Goal: Task Accomplishment & Management: Use online tool/utility

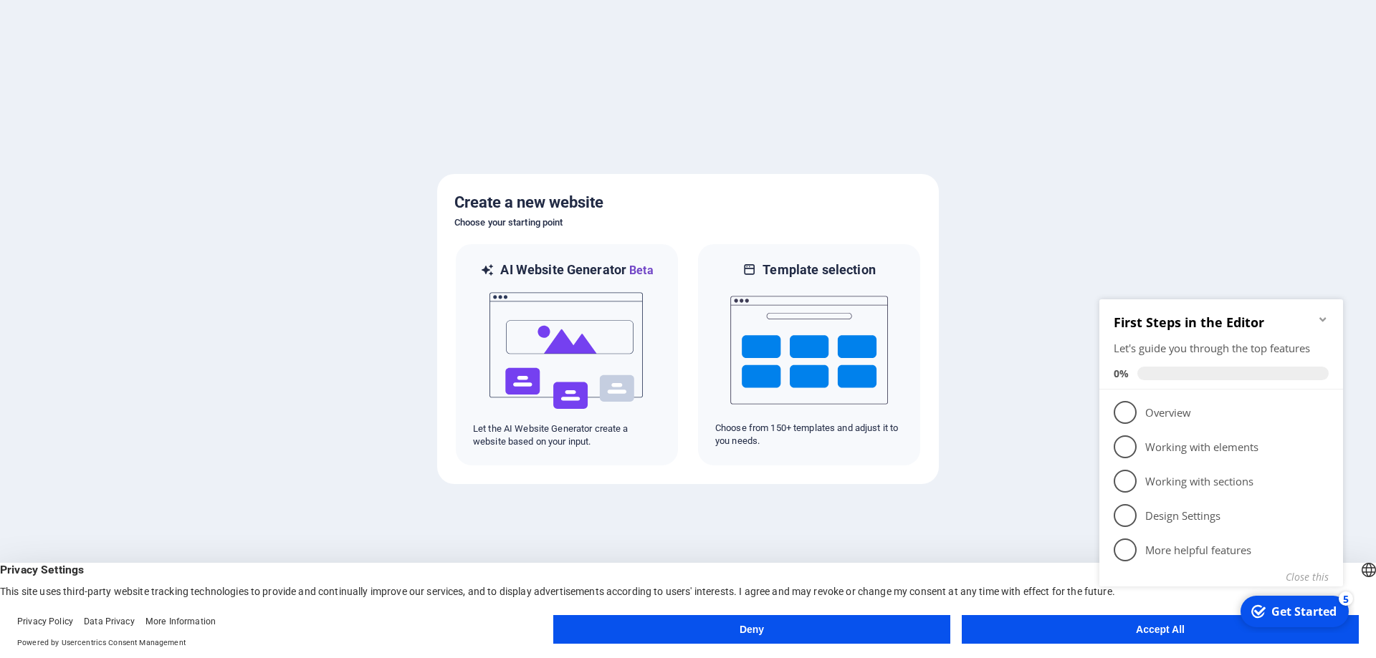
click at [1330, 325] on div "First Steps in the Editor Let's guide you through the top features 0%" at bounding box center [1221, 344] width 244 height 90
click at [1325, 321] on icon "Minimize checklist" at bounding box center [1322, 319] width 11 height 11
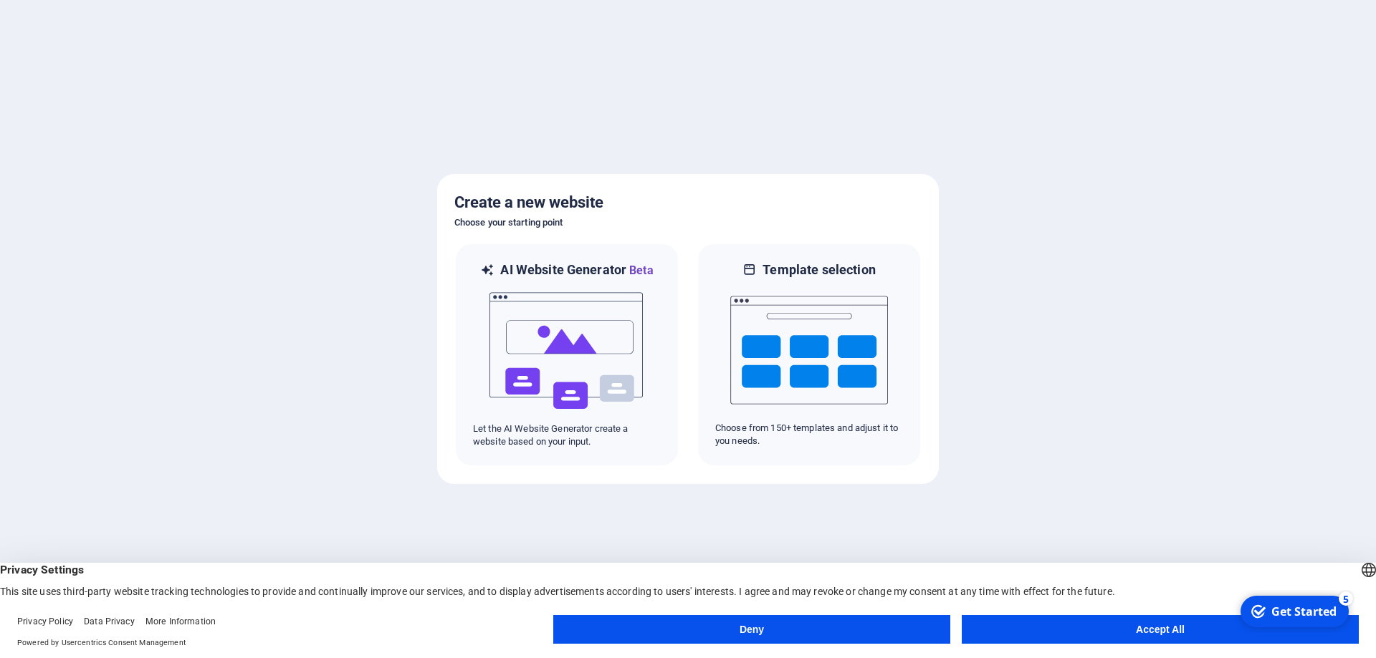
click at [1102, 637] on button "Accept All" at bounding box center [1159, 629] width 397 height 29
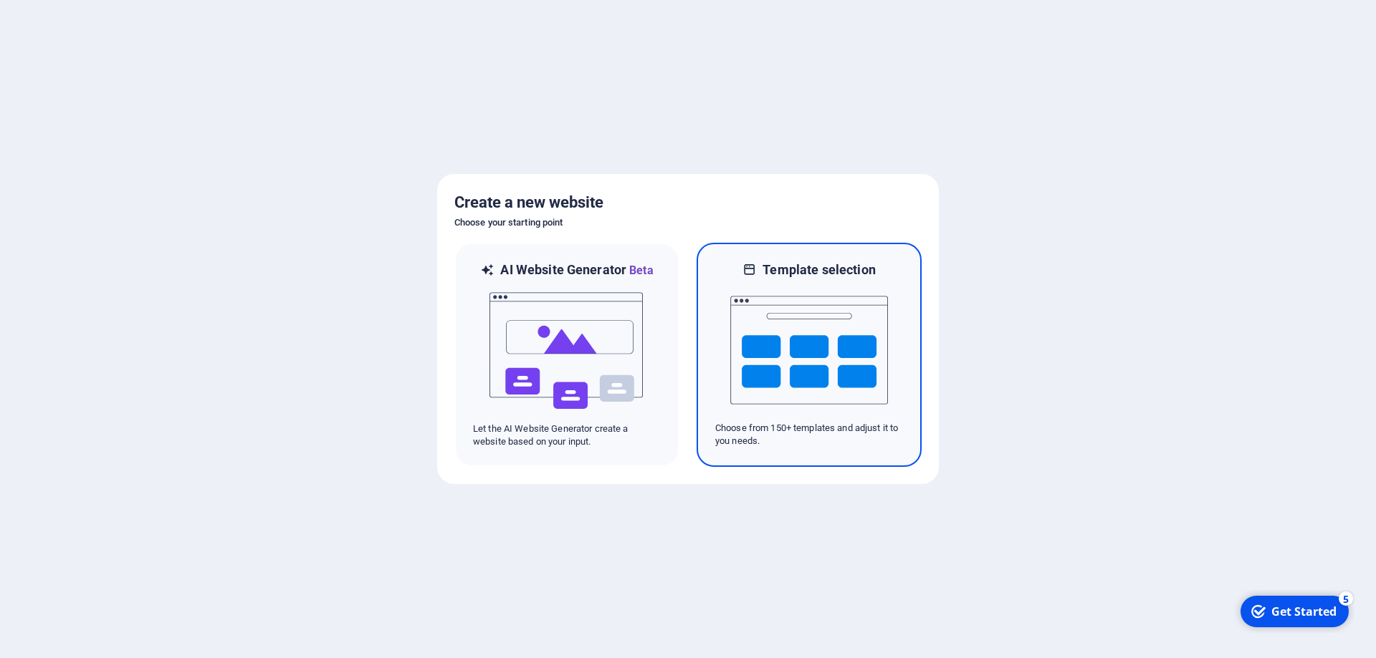
click at [792, 352] on img at bounding box center [809, 350] width 158 height 143
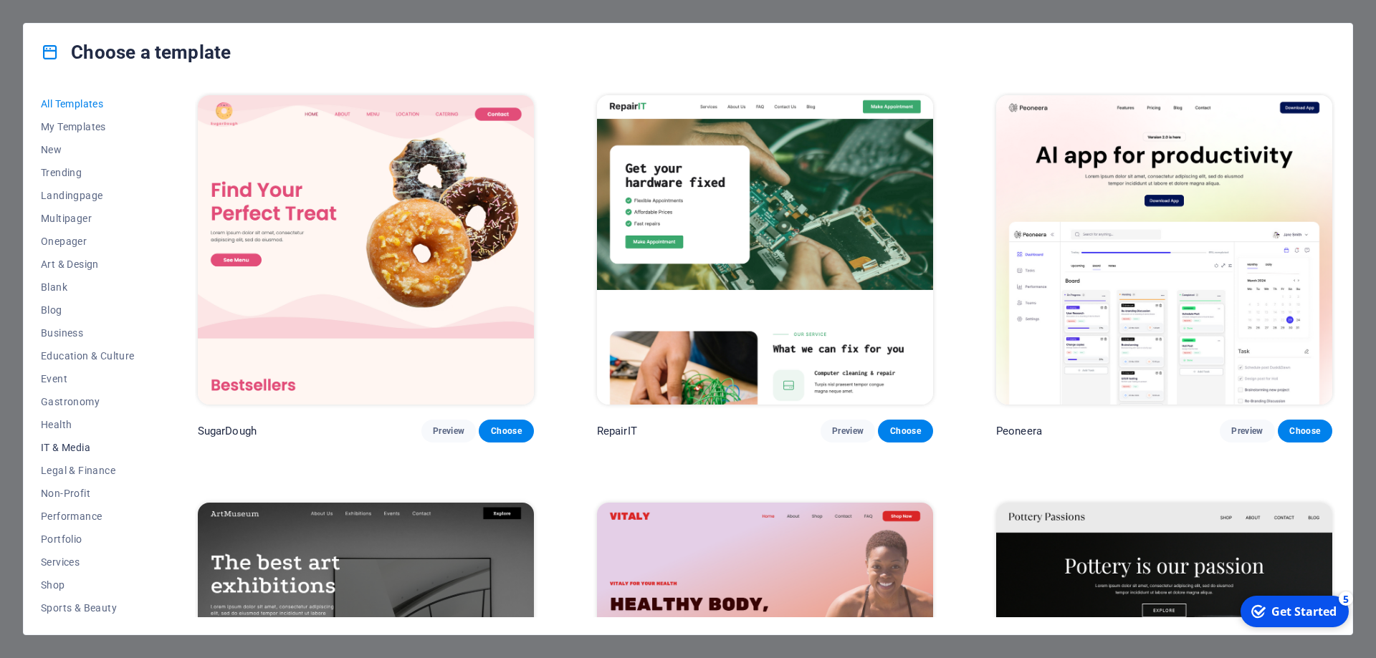
click at [66, 446] on span "IT & Media" at bounding box center [88, 447] width 94 height 11
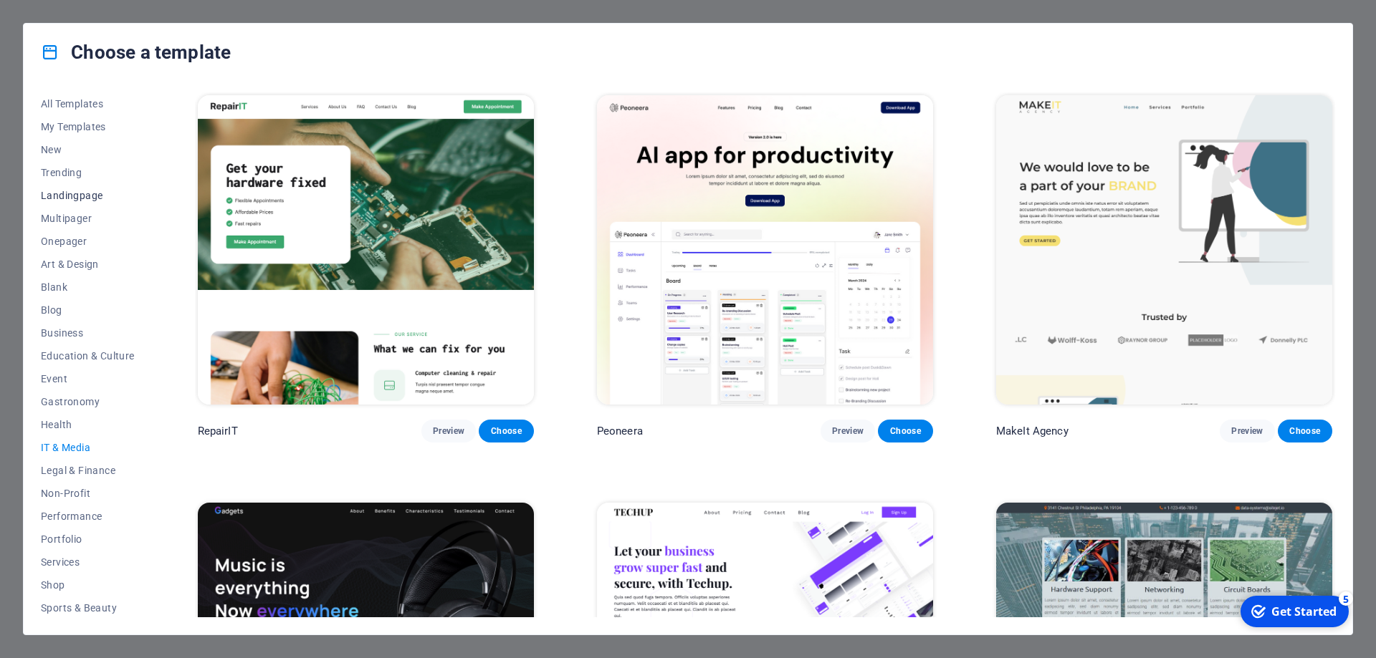
click at [98, 198] on span "Landingpage" at bounding box center [88, 195] width 94 height 11
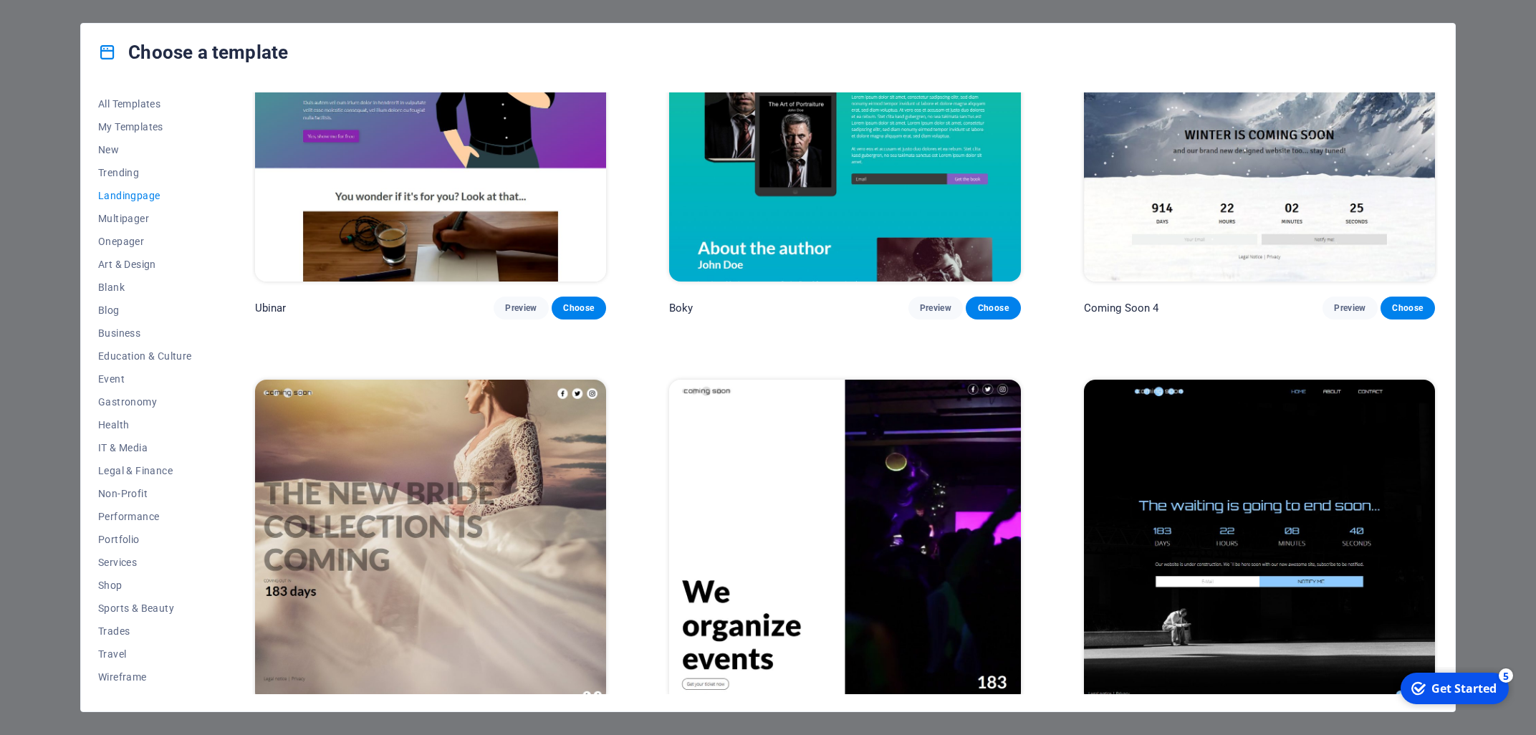
scroll to position [3139, 0]
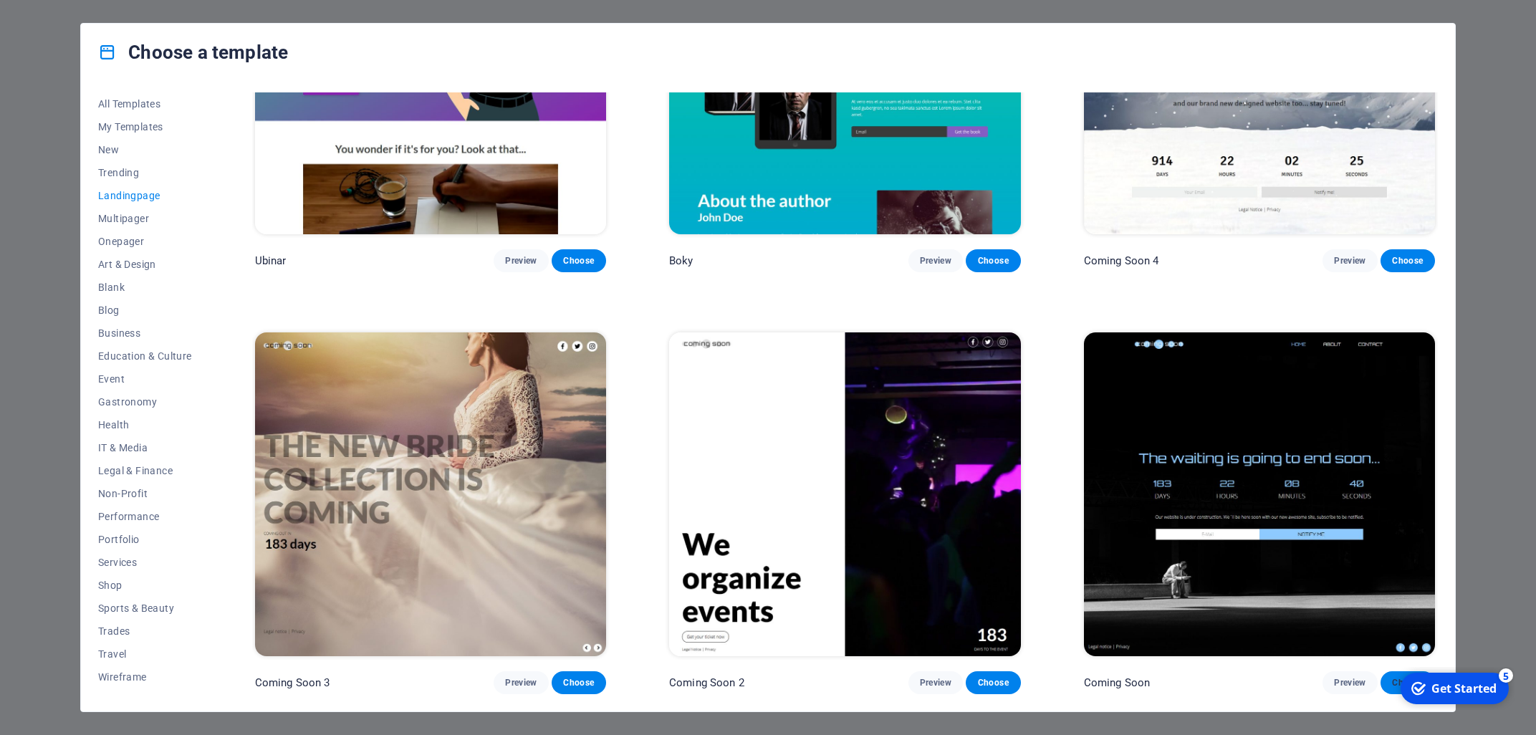
click at [1375, 658] on button "Choose" at bounding box center [1408, 682] width 54 height 23
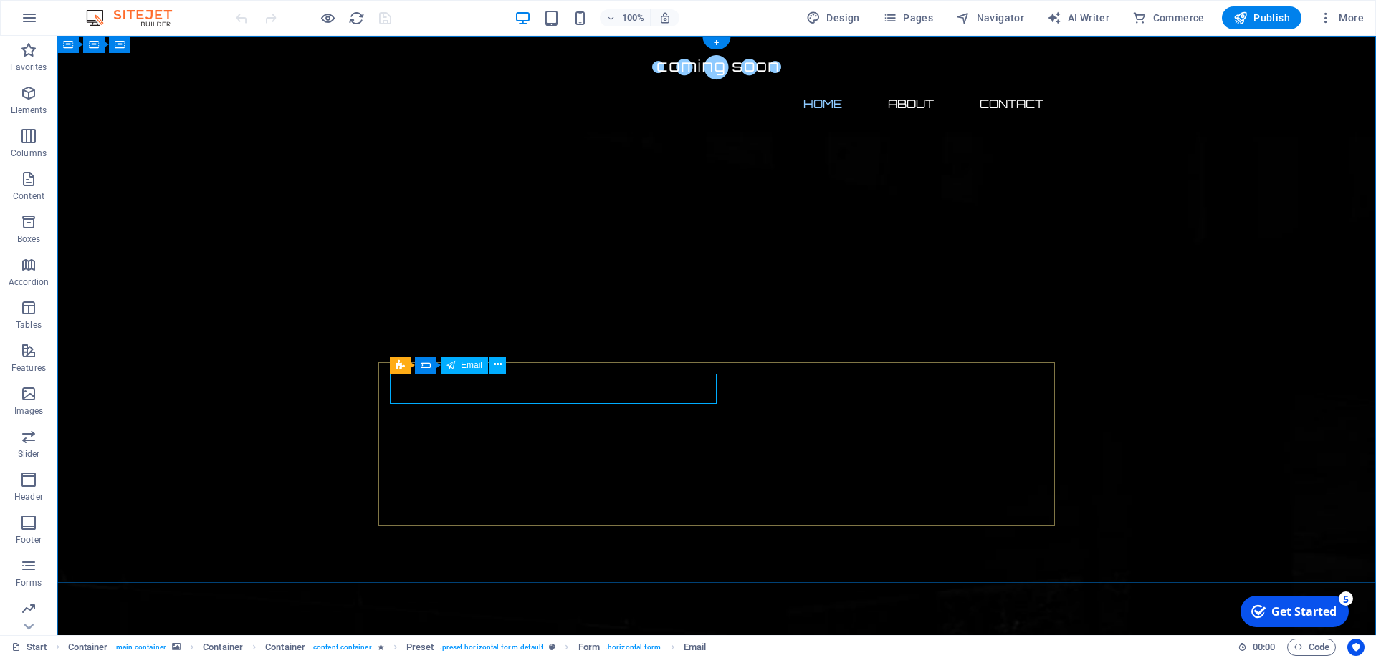
click at [462, 368] on span "Email" at bounding box center [471, 365] width 21 height 9
click at [462, 364] on span "Email" at bounding box center [471, 365] width 21 height 9
drag, startPoint x: 462, startPoint y: 364, endPoint x: 138, endPoint y: 331, distance: 325.5
click at [462, 364] on span "Email" at bounding box center [471, 365] width 21 height 9
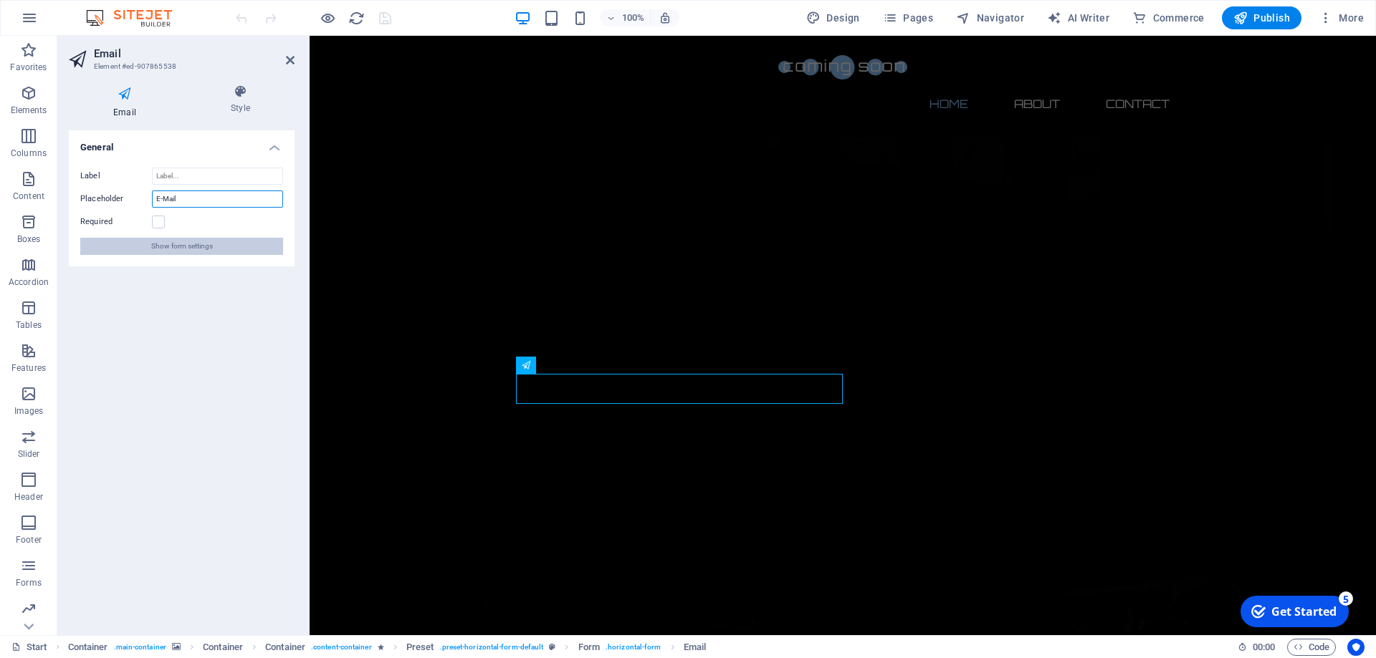
drag, startPoint x: 185, startPoint y: 197, endPoint x: 120, endPoint y: 241, distance: 78.5
click at [152, 198] on input "E-Mail" at bounding box center [217, 199] width 131 height 17
type input "E-Mail"
click at [239, 95] on icon at bounding box center [240, 92] width 108 height 14
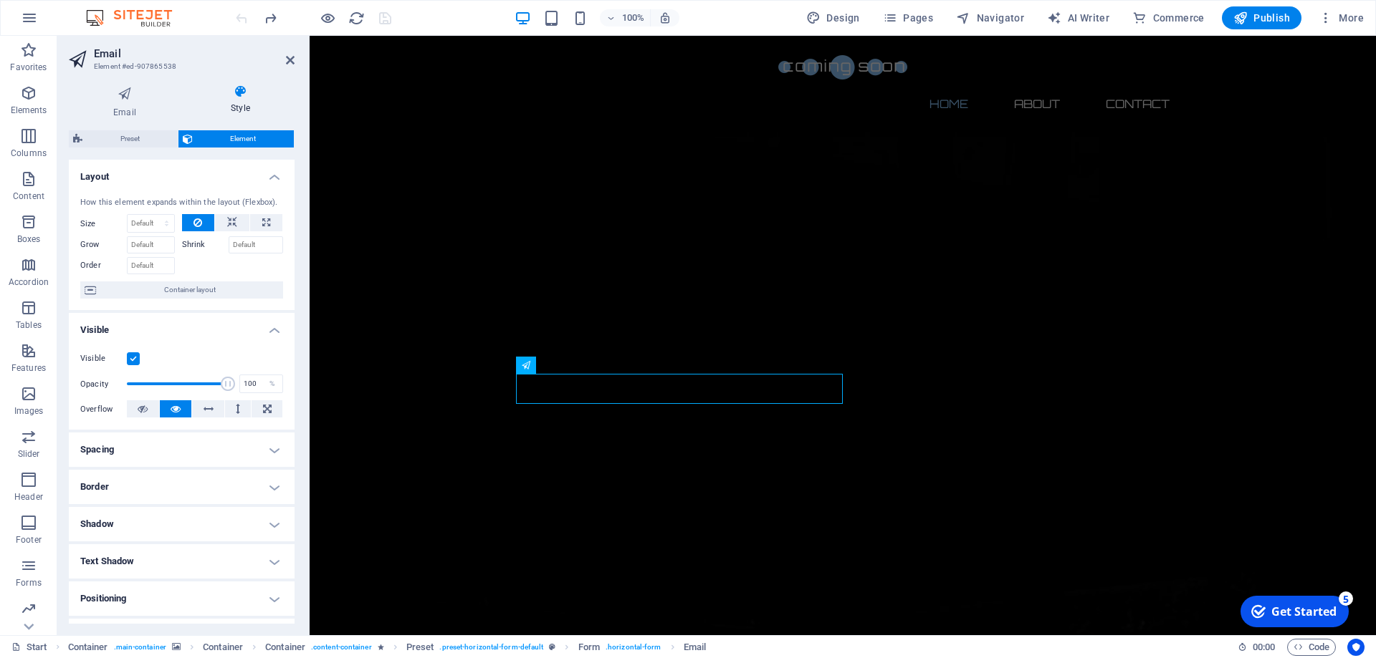
click at [239, 94] on icon at bounding box center [240, 92] width 108 height 14
click at [132, 92] on icon at bounding box center [125, 94] width 112 height 19
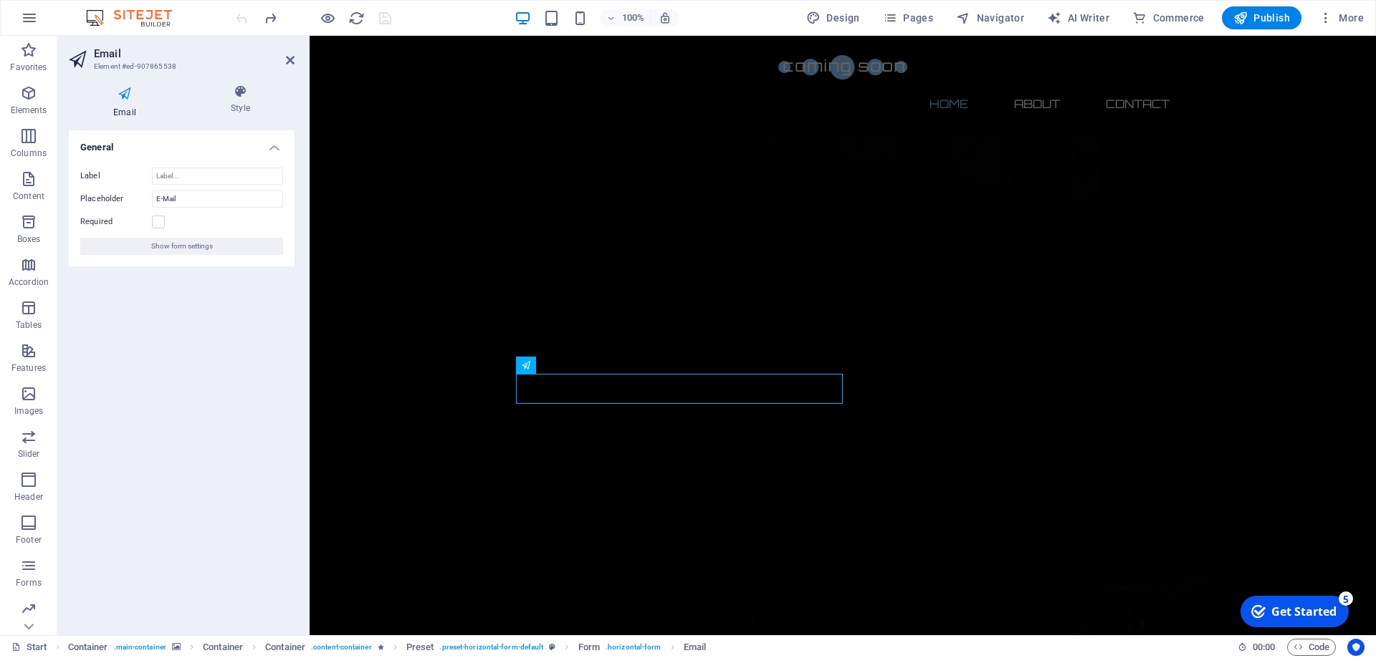
click at [279, 144] on h4 "General" at bounding box center [182, 143] width 226 height 26
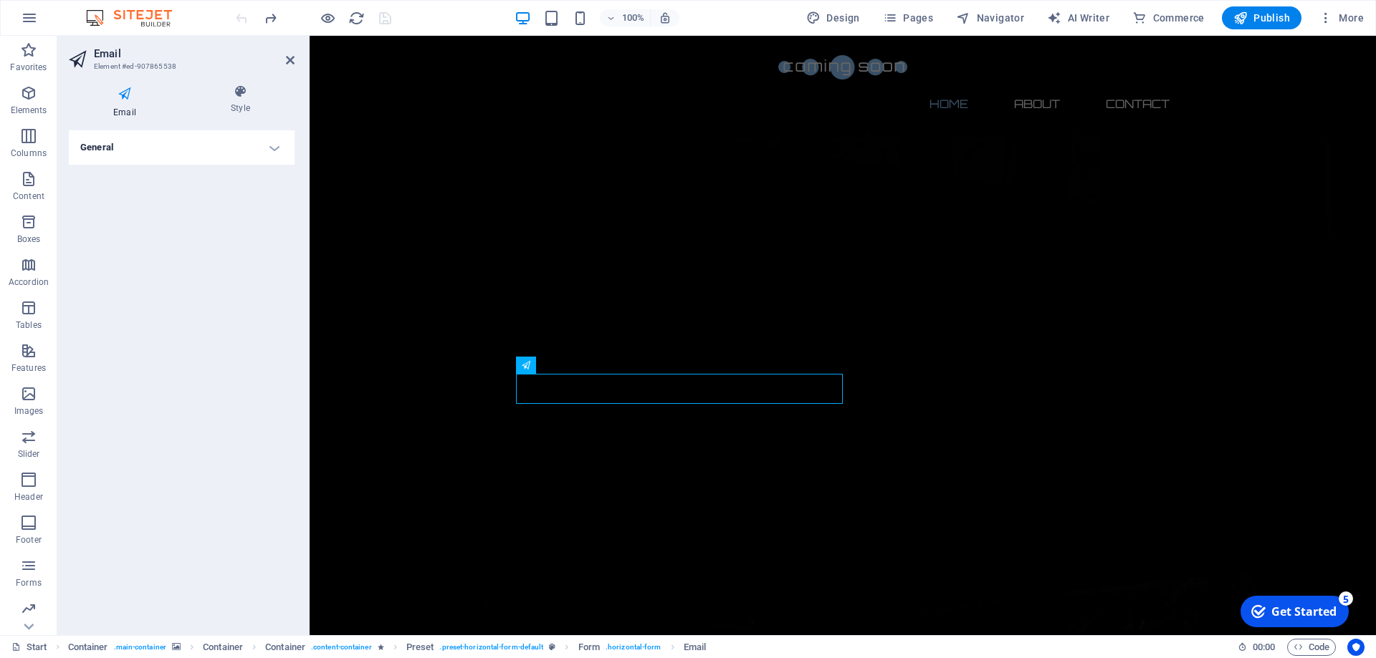
click at [286, 67] on header "Email Element #ed-907865538" at bounding box center [182, 54] width 226 height 37
click at [290, 62] on icon at bounding box center [290, 59] width 9 height 11
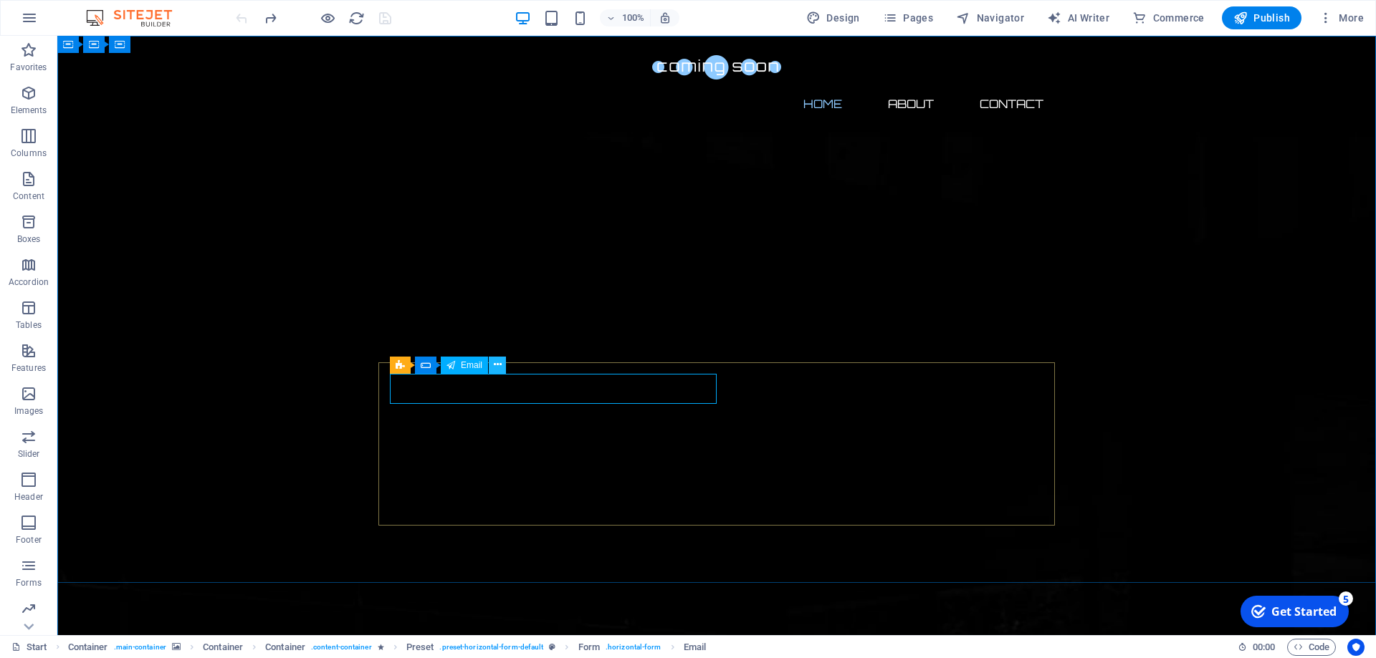
click at [499, 360] on icon at bounding box center [498, 364] width 8 height 15
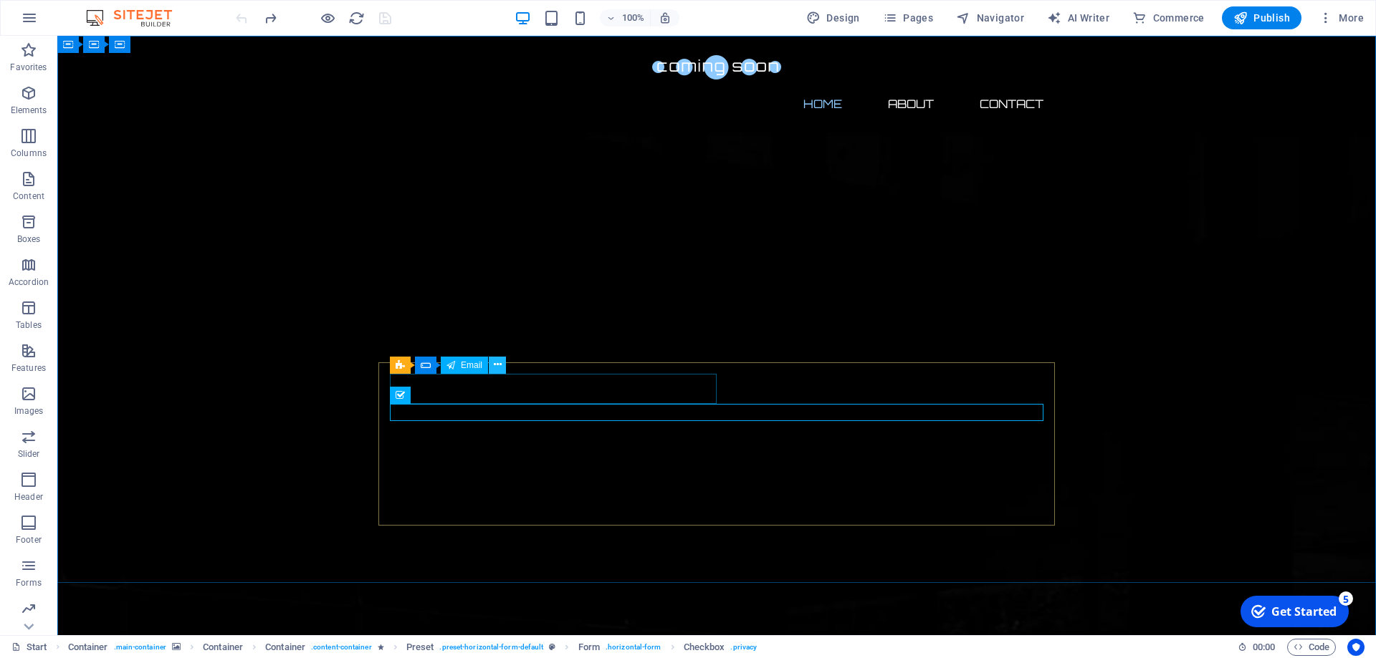
click at [499, 365] on icon at bounding box center [498, 364] width 8 height 15
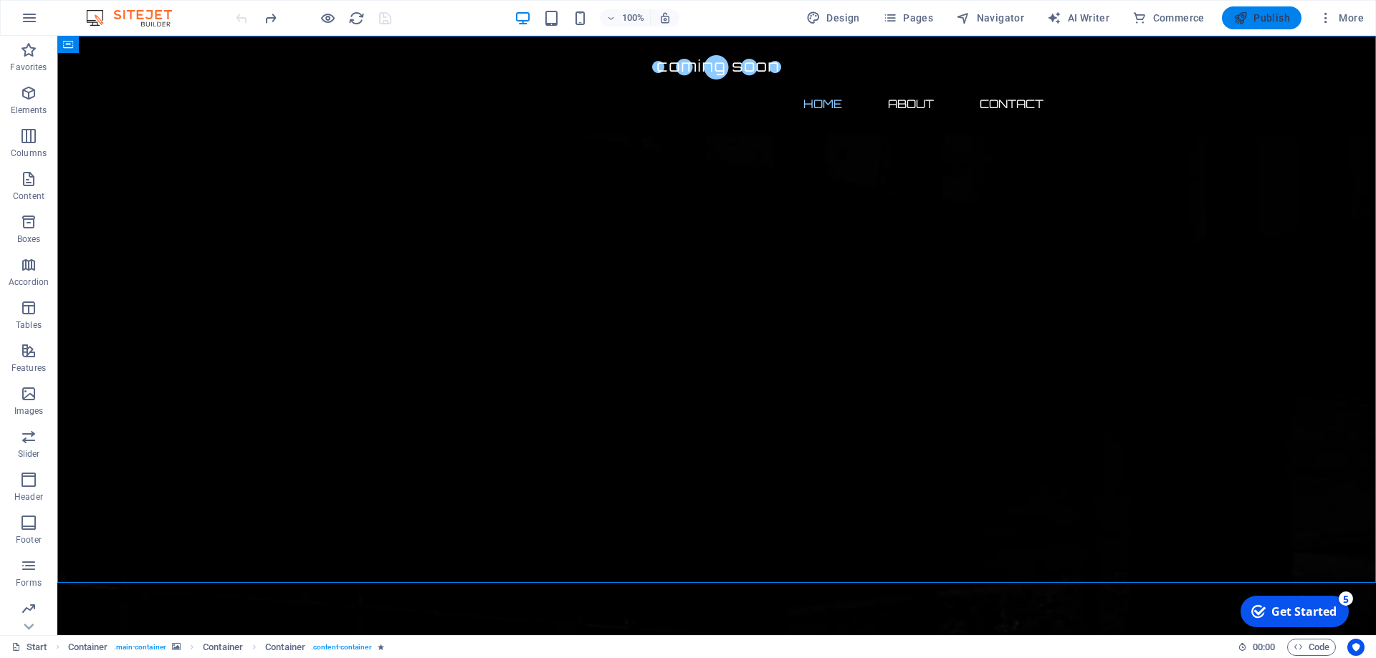
click at [1264, 16] on span "Publish" at bounding box center [1261, 18] width 57 height 14
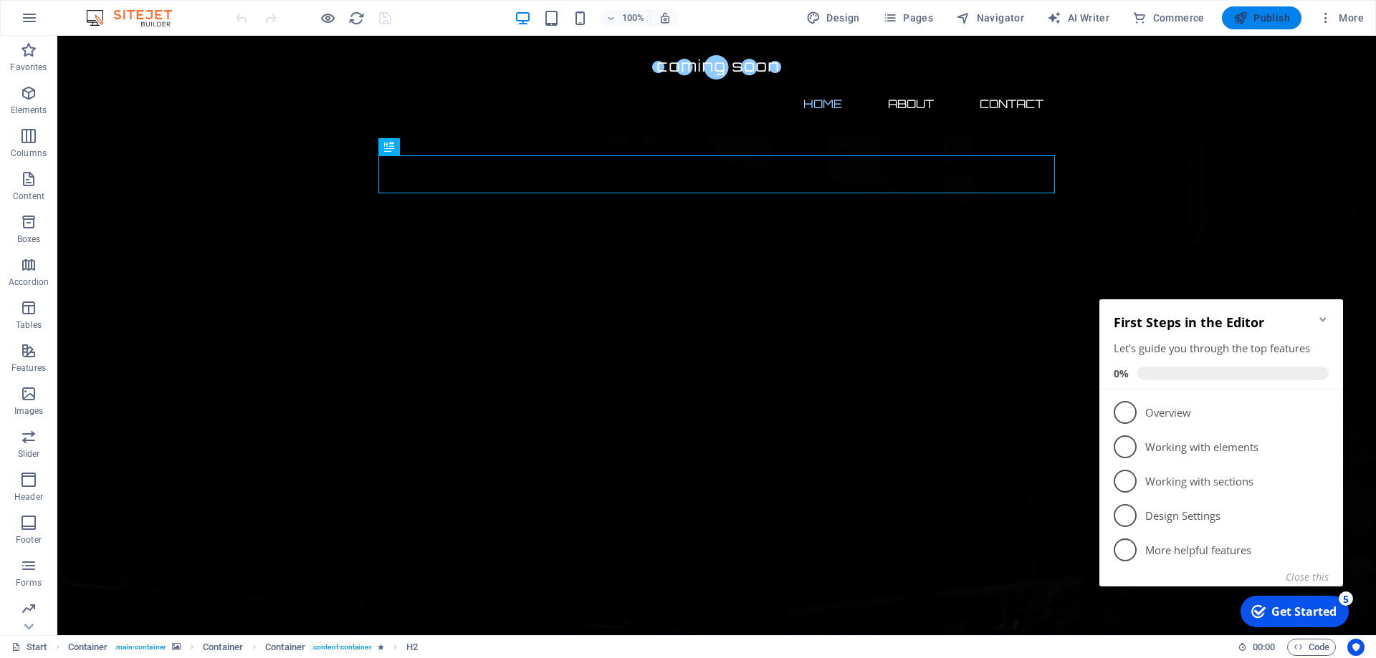
click at [1250, 13] on span "Publish" at bounding box center [1261, 18] width 57 height 14
